Goal: Find contact information: Find contact information

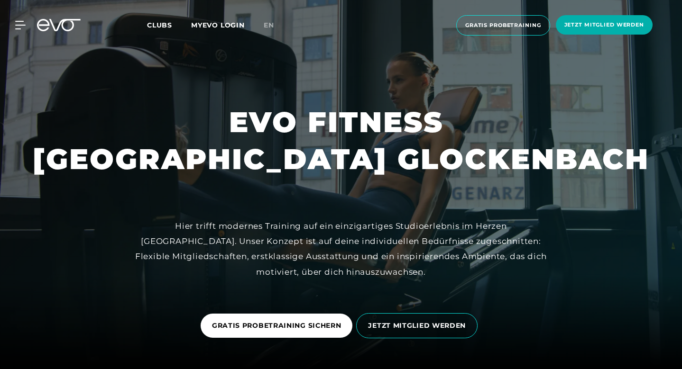
click at [151, 26] on span "Clubs" at bounding box center [159, 25] width 25 height 9
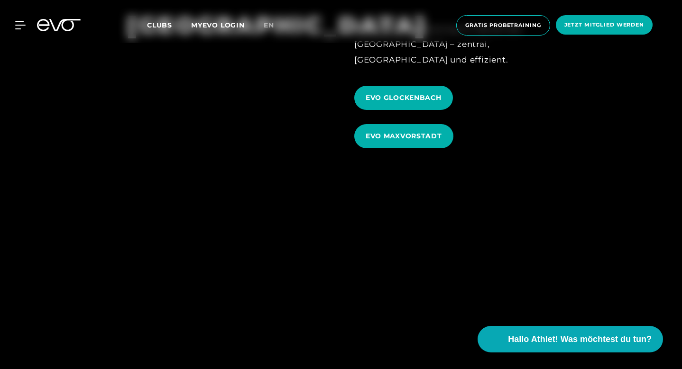
scroll to position [2822, 0]
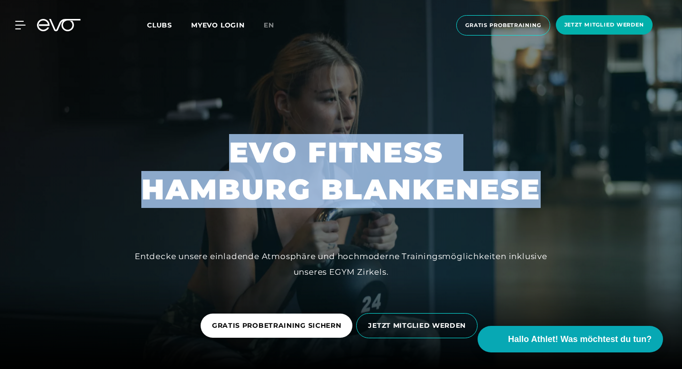
drag, startPoint x: 231, startPoint y: 149, endPoint x: 536, endPoint y: 190, distance: 307.5
click at [536, 190] on h1 "EVO FITNESS HAMBURG BLANKENESE" at bounding box center [340, 171] width 399 height 74
copy h1 "EVO FITNESS HAMBURG BLANKENESE"
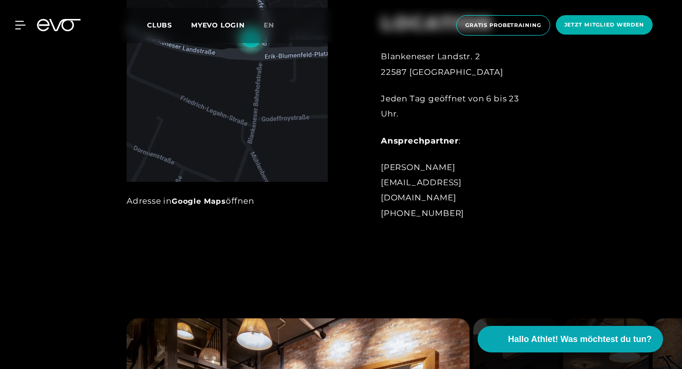
scroll to position [511, 0]
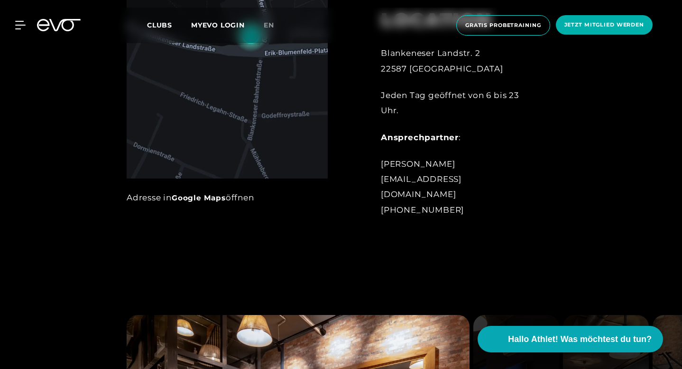
drag, startPoint x: 381, startPoint y: 178, endPoint x: 457, endPoint y: 225, distance: 88.8
click at [457, 225] on div "LOCATION Blankeneser Landstr. 2 22587 Hamburg Jeden Tag geöffnet von 6 bis 23 U…" at bounding box center [458, 107] width 182 height 244
copy div "Nathalie Nettelmann blankenese@evofitness.de +49 172 7321325"
click at [481, 210] on div "Nathalie Nettelmann blankenese@evofitness.de +49 172 7321325" at bounding box center [458, 186] width 155 height 61
drag, startPoint x: 382, startPoint y: 179, endPoint x: 498, endPoint y: 182, distance: 116.2
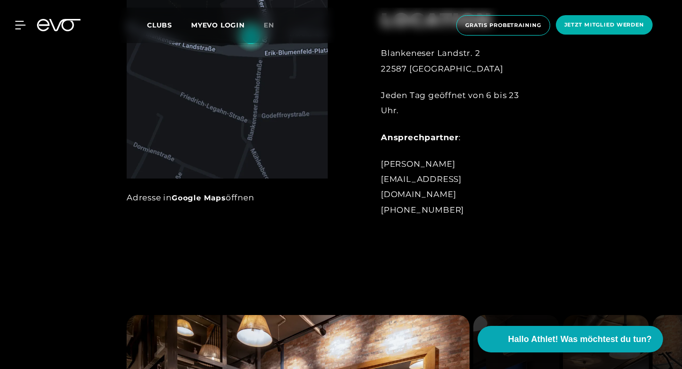
click at [498, 182] on div "Nathalie Nettelmann blankenese@evofitness.de +49 172 7321325" at bounding box center [458, 186] width 155 height 61
copy div "Nathalie Nettelmann"
drag, startPoint x: 382, startPoint y: 194, endPoint x: 499, endPoint y: 192, distance: 117.6
click at [499, 192] on div "Nathalie Nettelmann blankenese@evofitness.de +49 172 7321325" at bounding box center [458, 186] width 155 height 61
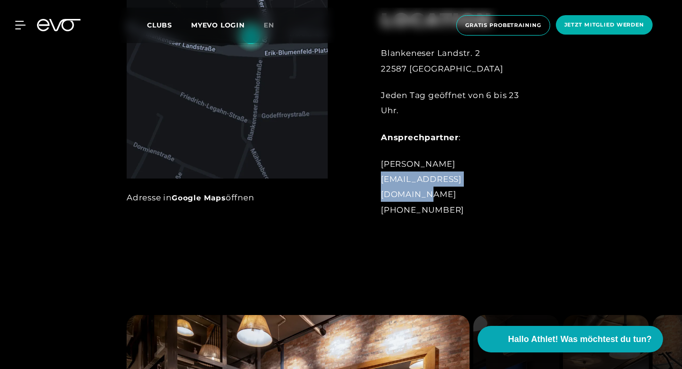
copy div "blankenese@evofitness.de"
drag, startPoint x: 448, startPoint y: 209, endPoint x: 381, endPoint y: 212, distance: 67.4
click at [381, 212] on div "Nathalie Nettelmann blankenese@evofitness.de +49 172 7321325" at bounding box center [458, 186] width 155 height 61
copy div "+49 172 7321325"
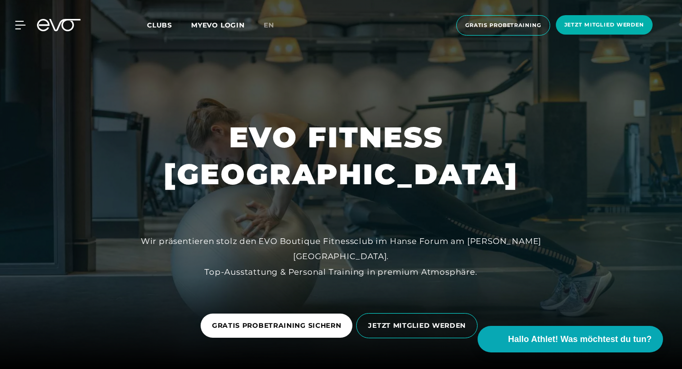
drag, startPoint x: 83, startPoint y: 185, endPoint x: 598, endPoint y: 182, distance: 515.3
click at [518, 182] on h1 "EVO FITNESS HAMBURG STADTHAUSBRÜCKE" at bounding box center [341, 156] width 355 height 74
copy h1 "HAMBURG STADTHAUSBRÜCKE"
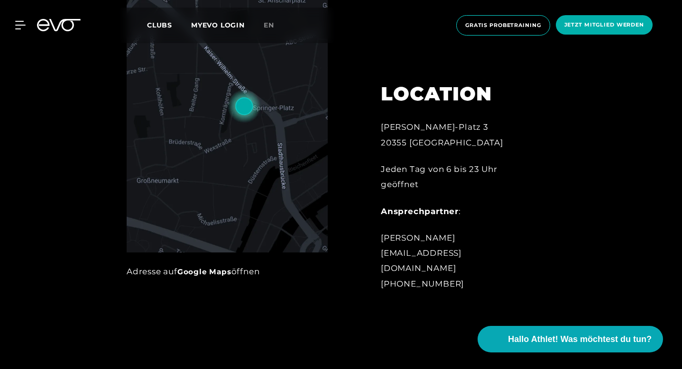
scroll to position [438, 0]
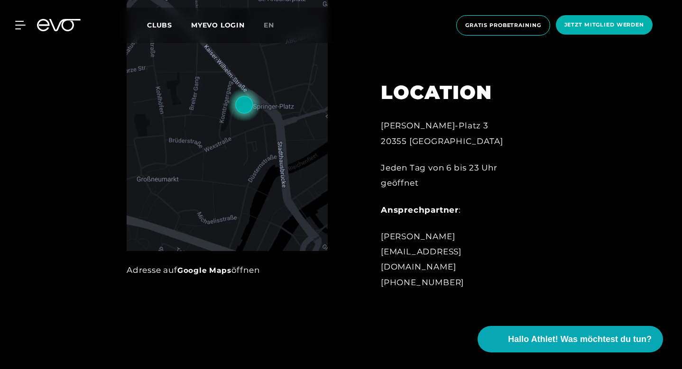
drag, startPoint x: 382, startPoint y: 251, endPoint x: 500, endPoint y: 254, distance: 118.6
click at [500, 254] on div "Jeremy Dührkop stadthausbruecke@evofitness.de +49 172 7443967" at bounding box center [458, 259] width 155 height 61
copy div "Jeremy Dührkop"
drag, startPoint x: 380, startPoint y: 284, endPoint x: 461, endPoint y: 280, distance: 81.2
click at [461, 280] on div "LOCATION Axel-Springer-Platz 3 20355 Hamburg Jeden Tag von 6 bis 23 Uhr geöffne…" at bounding box center [458, 179] width 182 height 244
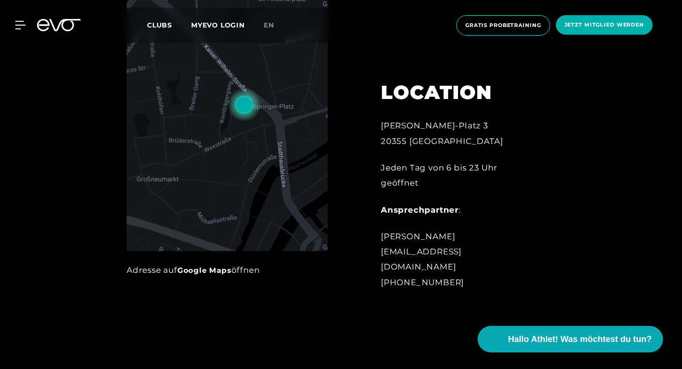
copy div "+49 172 7443967"
drag, startPoint x: 524, startPoint y: 266, endPoint x: 382, endPoint y: 267, distance: 142.7
click at [382, 267] on div "Jeremy Dührkop stadthausbruecke@evofitness.de +49 172 7443967" at bounding box center [458, 259] width 155 height 61
copy div "stadthausbruecke@evofitness.de"
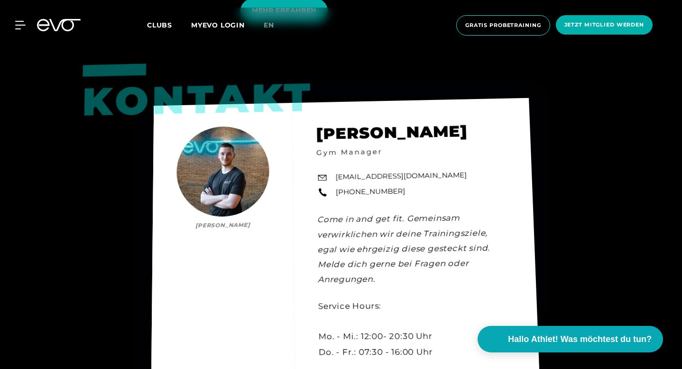
scroll to position [2454, 0]
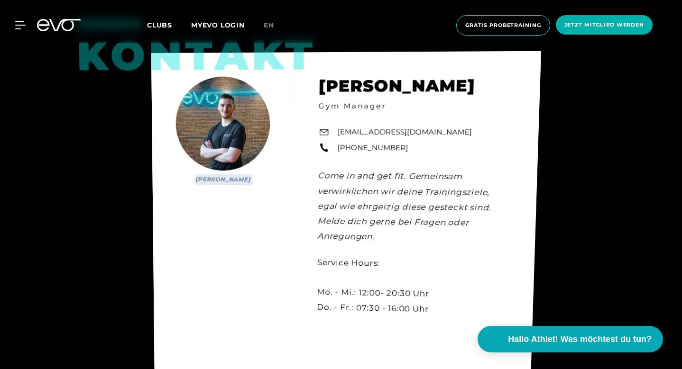
drag, startPoint x: 315, startPoint y: 68, endPoint x: 444, endPoint y: 95, distance: 131.6
click at [447, 70] on div "Kontakt Jonas Meintz Jonas Meintz Gym Manager schanze@evofitness.de +49 173 170…" at bounding box center [346, 216] width 390 height 331
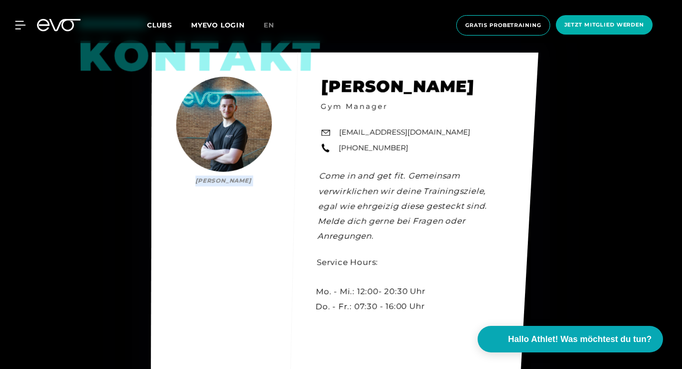
drag, startPoint x: 470, startPoint y: 70, endPoint x: 321, endPoint y: 73, distance: 148.9
click at [322, 62] on div "Kontakt Jonas Meintz Jonas Meintz Gym Manager schanze@evofitness.de +49 173 170…" at bounding box center [344, 215] width 387 height 325
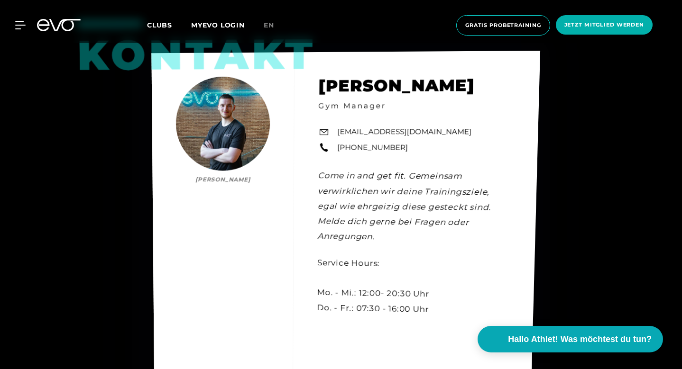
drag, startPoint x: 393, startPoint y: 132, endPoint x: 406, endPoint y: 131, distance: 13.3
click at [406, 131] on div "Kontakt Jonas Meintz Jonas Meintz Gym Manager schanze@evofitness.de +49 173 170…" at bounding box center [345, 217] width 389 height 333
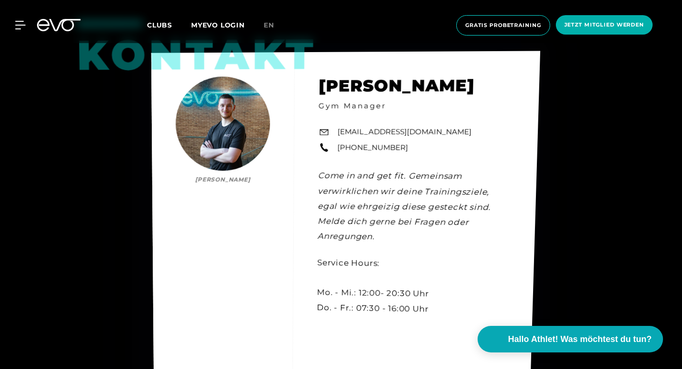
drag, startPoint x: 336, startPoint y: 115, endPoint x: 391, endPoint y: 133, distance: 57.9
click at [391, 133] on div "Kontakt Jonas Meintz Jonas Meintz Gym Manager schanze@evofitness.de +49 173 170…" at bounding box center [345, 216] width 389 height 331
copy div "Jonas Meintz Jonas Meintz Gym Manager schanze@evofitness.de +49 173 1704710"
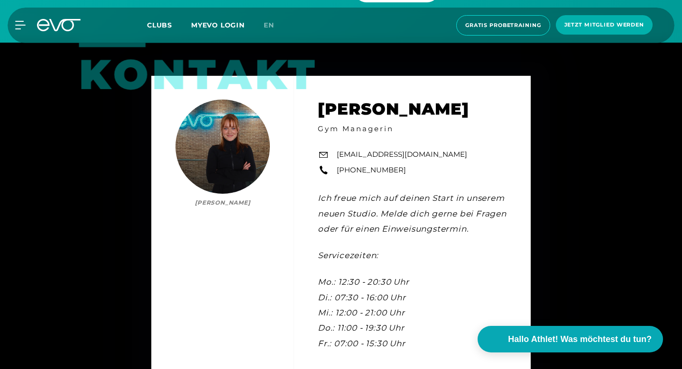
scroll to position [2586, 0]
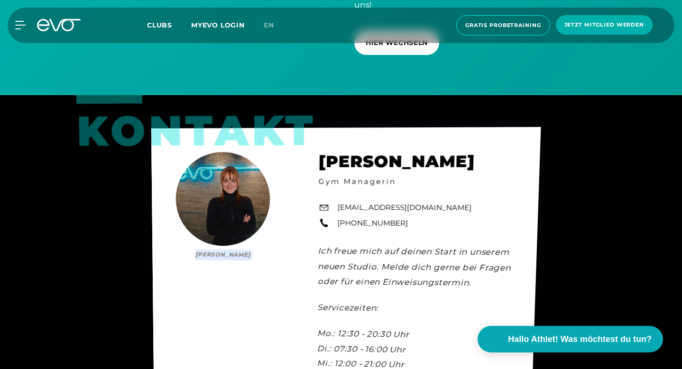
drag, startPoint x: 316, startPoint y: 141, endPoint x: 440, endPoint y: 146, distance: 124.3
click at [440, 146] on div "Kontakt [PERSON_NAME] [PERSON_NAME] Gym Managerin [EMAIL_ADDRESS][DOMAIN_NAME] …" at bounding box center [346, 283] width 390 height 312
click at [412, 146] on div "Kontakt Lale Löbel Lale Löbel Gym Managerin ottensen@evofitness.de +49 1520 456…" at bounding box center [346, 283] width 390 height 310
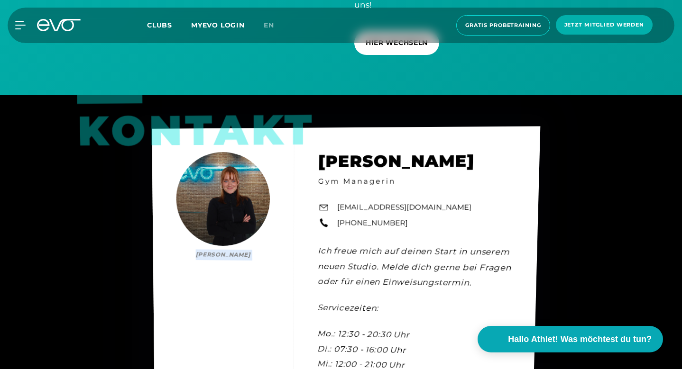
drag, startPoint x: 324, startPoint y: 143, endPoint x: 448, endPoint y: 178, distance: 129.1
click at [448, 178] on div "Kontakt Lale Löbel Lale Löbel Gym Managerin ottensen@evofitness.de +49 1520 456…" at bounding box center [346, 284] width 388 height 314
click at [427, 212] on div "Kontakt Lale Löbel Lale Löbel Gym Managerin ottensen@evofitness.de +49 1520 456…" at bounding box center [345, 283] width 387 height 315
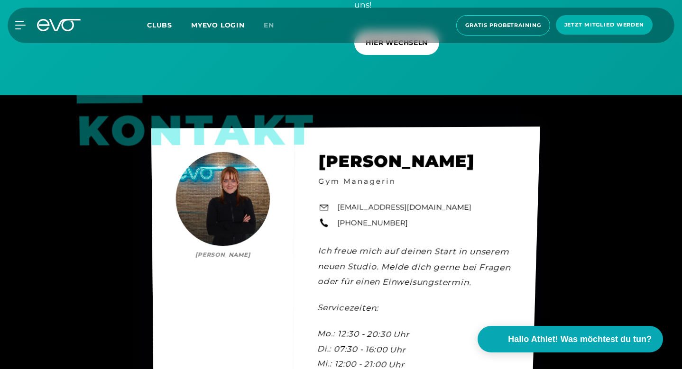
drag, startPoint x: 407, startPoint y: 203, endPoint x: 399, endPoint y: 204, distance: 8.2
click at [399, 204] on div "Kontakt Lale Löbel Lale Löbel Gym Managerin ottensen@evofitness.de +49 1520 456…" at bounding box center [345, 283] width 389 height 312
copy div "Lale Löbel Lale Löbel Gym Managerin ottensen@evofitness.de +49 1520 4568720"
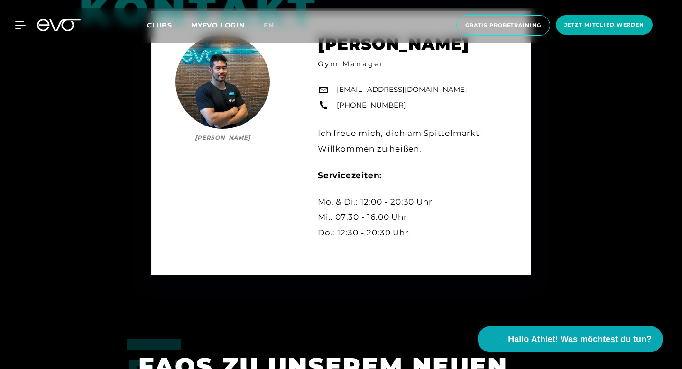
scroll to position [3157, 0]
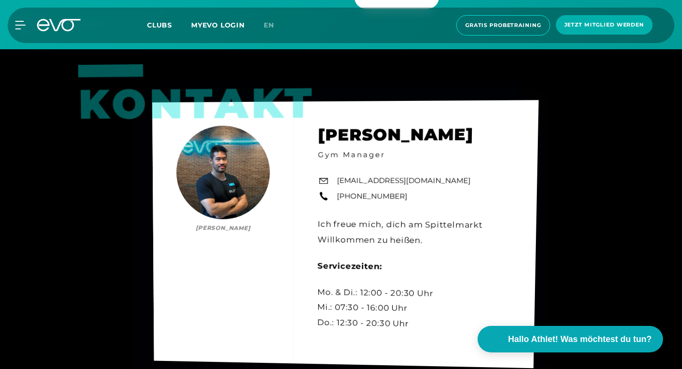
drag, startPoint x: 403, startPoint y: 172, endPoint x: 394, endPoint y: 175, distance: 9.8
click at [394, 175] on div "Kontakt [PERSON_NAME] [PERSON_NAME] Gym Manager [EMAIL_ADDRESS][DOMAIN_NAME] [P…" at bounding box center [345, 234] width 386 height 268
copy div "[PERSON_NAME] Ma [PERSON_NAME] Gym Manager [EMAIL_ADDRESS][DOMAIN_NAME] [PHONE_…"
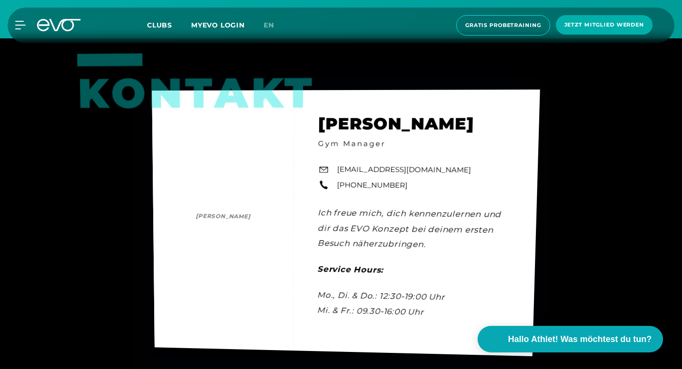
scroll to position [2847, 0]
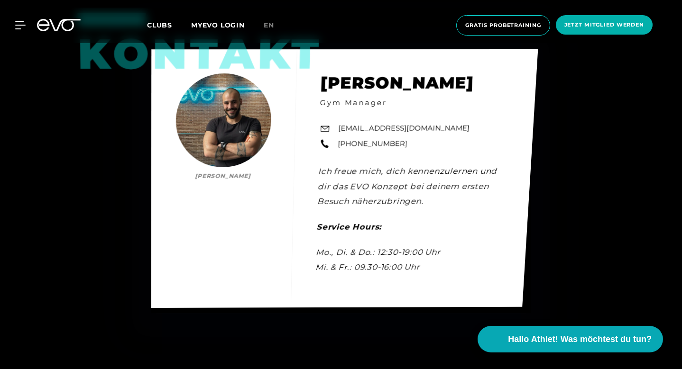
drag, startPoint x: 420, startPoint y: 139, endPoint x: 324, endPoint y: 71, distance: 118.3
click at [324, 71] on div "Kontakt [PERSON_NAME] Gym Manager [EMAIL_ADDRESS][DOMAIN_NAME] [PHONE_NUMBER] I…" at bounding box center [344, 178] width 387 height 259
copy div "[PERSON_NAME] Gym Manager [EMAIL_ADDRESS][DOMAIN_NAME] [PHONE_NUMBER]"
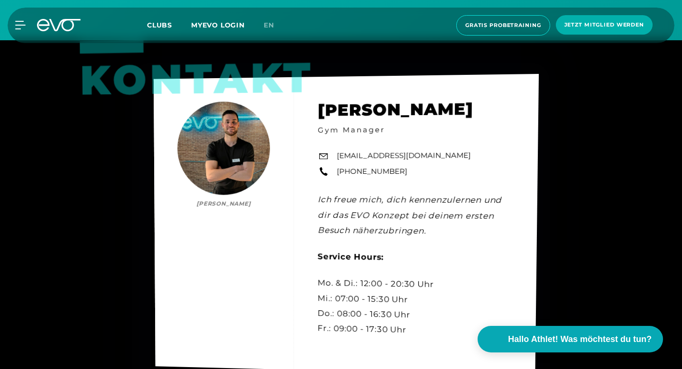
scroll to position [2795, 0]
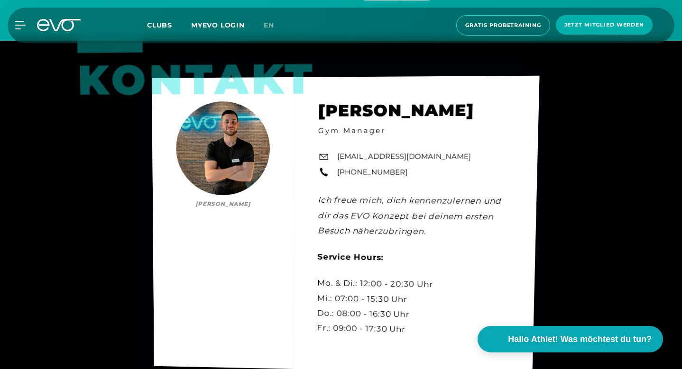
drag, startPoint x: 411, startPoint y: 163, endPoint x: 402, endPoint y: 164, distance: 8.2
click at [402, 164] on div "Kontakt Nicolas Köhler Nicolas Köhler Gym Manager rosenthalerplatz@evofitness.d…" at bounding box center [345, 225] width 387 height 299
copy div "Nicolas Köhler Nicolas Köhler Gym Manager rosenthalerplatz@evofitness.de +49 (0…"
